Goal: Find specific page/section: Locate item on page

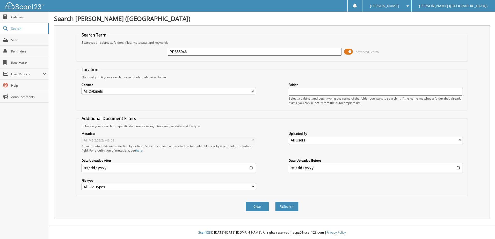
type input "PR338946"
click at [275, 202] on button "Search" at bounding box center [286, 207] width 23 height 10
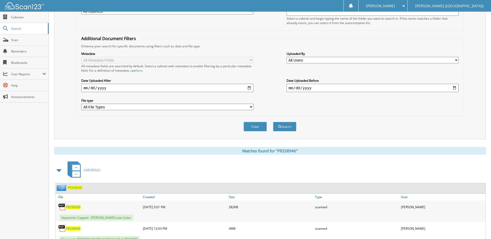
scroll to position [100, 0]
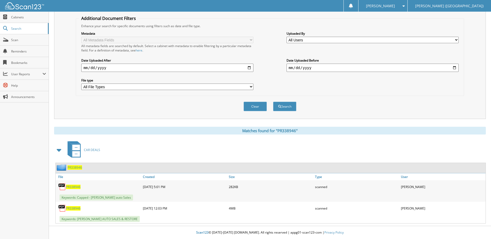
click at [77, 208] on span "PR338946" at bounding box center [73, 208] width 14 height 4
click at [75, 185] on span "PR338946" at bounding box center [73, 187] width 14 height 4
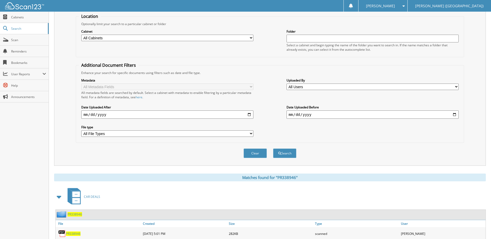
scroll to position [0, 0]
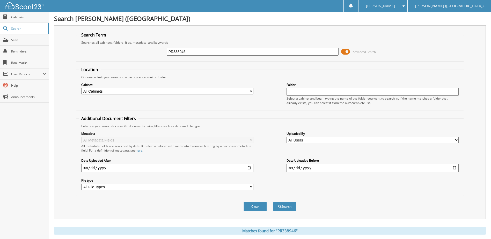
drag, startPoint x: 189, startPoint y: 50, endPoint x: 154, endPoint y: 54, distance: 35.4
click at [154, 54] on div "PR338946 Advanced Search" at bounding box center [270, 52] width 382 height 14
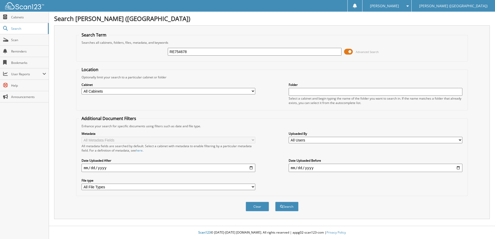
type input "RE754678"
click at [275, 202] on button "Search" at bounding box center [286, 207] width 23 height 10
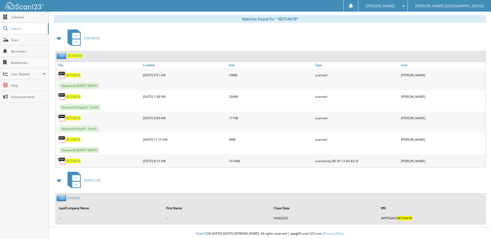
scroll to position [213, 0]
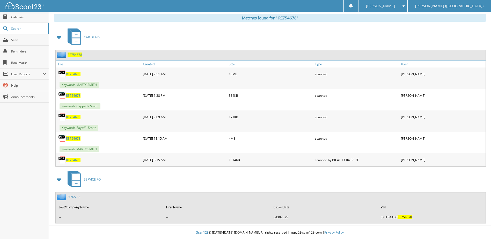
click at [73, 139] on span "R E 7 5 4 6 7 8" at bounding box center [73, 138] width 14 height 4
